Goal: Information Seeking & Learning: Check status

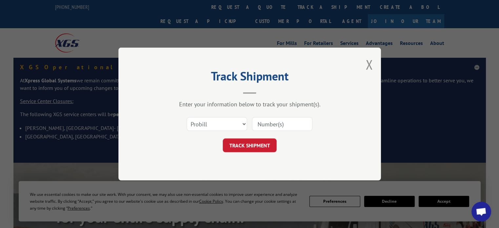
click at [260, 123] on input at bounding box center [282, 124] width 60 height 14
paste input "814675"
type input "814675"
click at [245, 147] on button "TRACK SHIPMENT" at bounding box center [250, 146] width 54 height 14
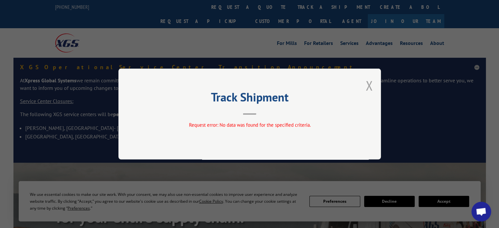
click at [368, 84] on button "Close modal" at bounding box center [369, 85] width 7 height 17
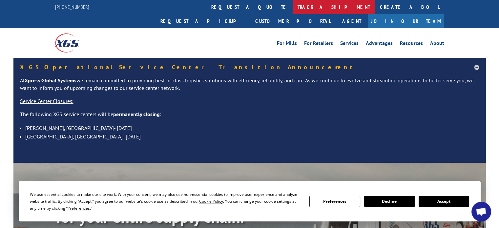
click at [293, 7] on link "track a shipment" at bounding box center [334, 7] width 82 height 14
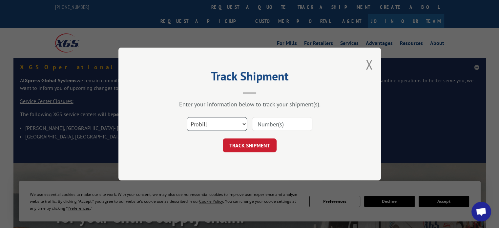
click at [215, 124] on select "Select category... Probill BOL PO" at bounding box center [217, 124] width 60 height 14
select select "bol"
click at [187, 117] on select "Select category... Probill BOL PO" at bounding box center [217, 124] width 60 height 14
click at [268, 120] on input at bounding box center [282, 124] width 60 height 14
paste input "814675"
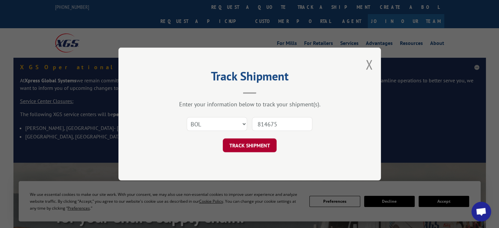
type input "814675"
click at [251, 148] on button "TRACK SHIPMENT" at bounding box center [250, 146] width 54 height 14
